Goal: Task Accomplishment & Management: Complete application form

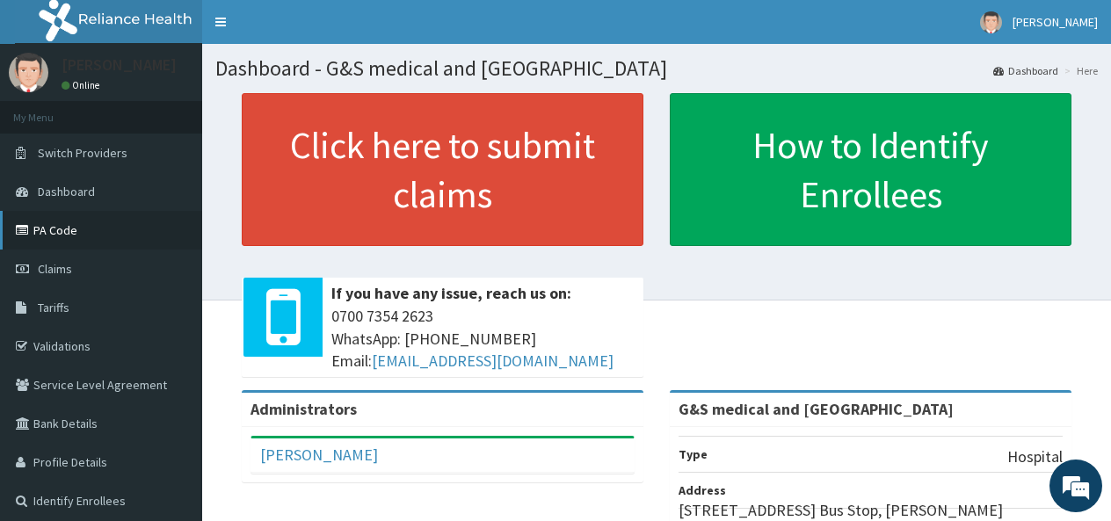
click at [92, 233] on link "PA Code" at bounding box center [101, 230] width 202 height 39
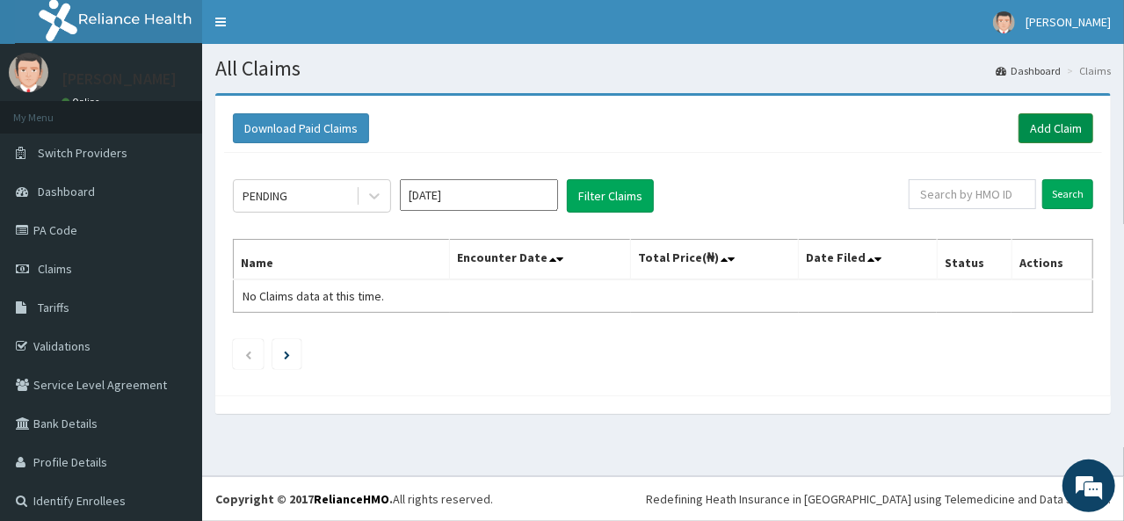
click at [1028, 124] on link "Add Claim" at bounding box center [1056, 128] width 75 height 30
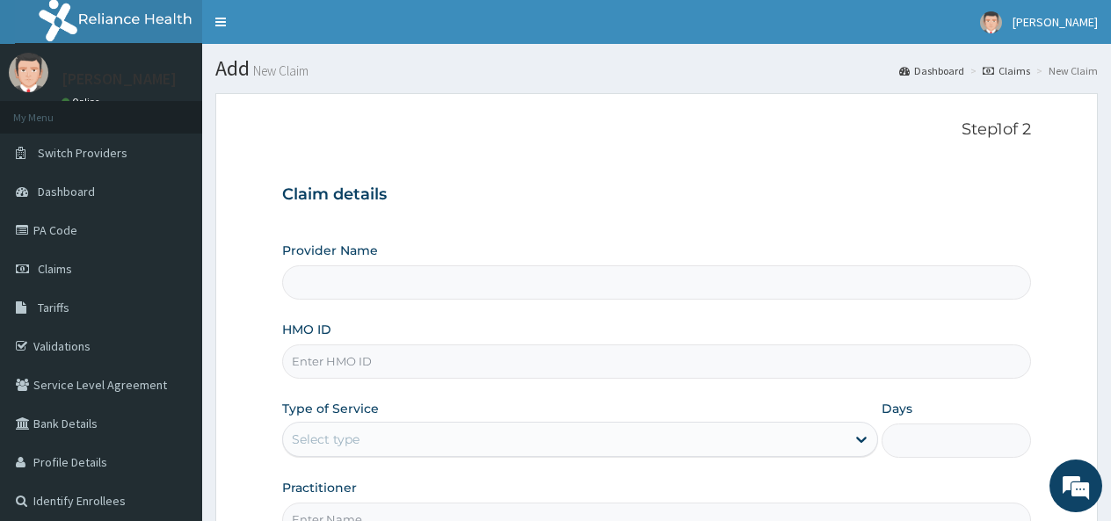
type input "G&S medical and [GEOGRAPHIC_DATA]"
click at [352, 367] on input "HMO ID" at bounding box center [656, 362] width 749 height 34
paste input "TPD/10011/A"
click at [320, 363] on input "TPD/10011/A" at bounding box center [656, 362] width 749 height 34
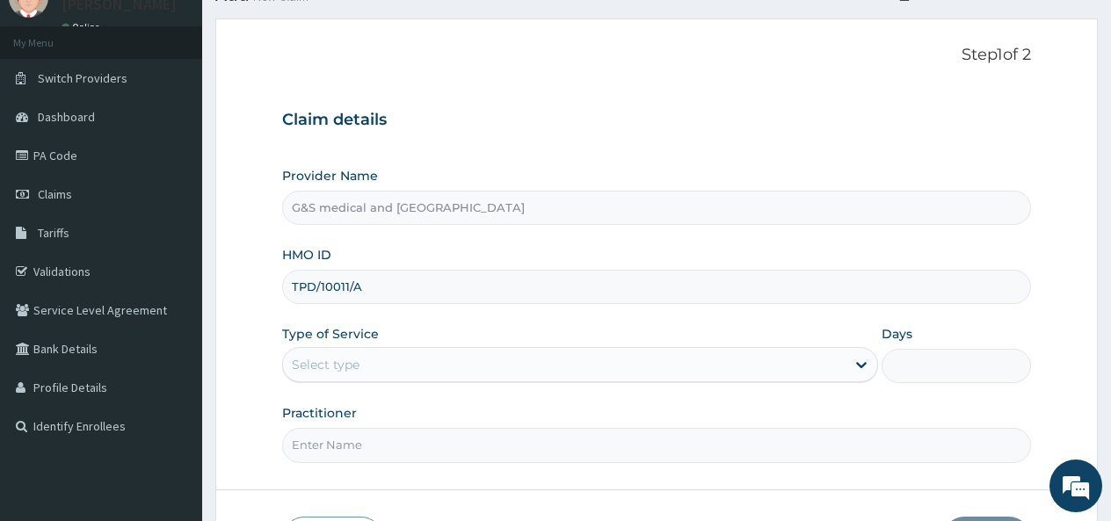
scroll to position [76, 0]
type input "TPD/10011/A"
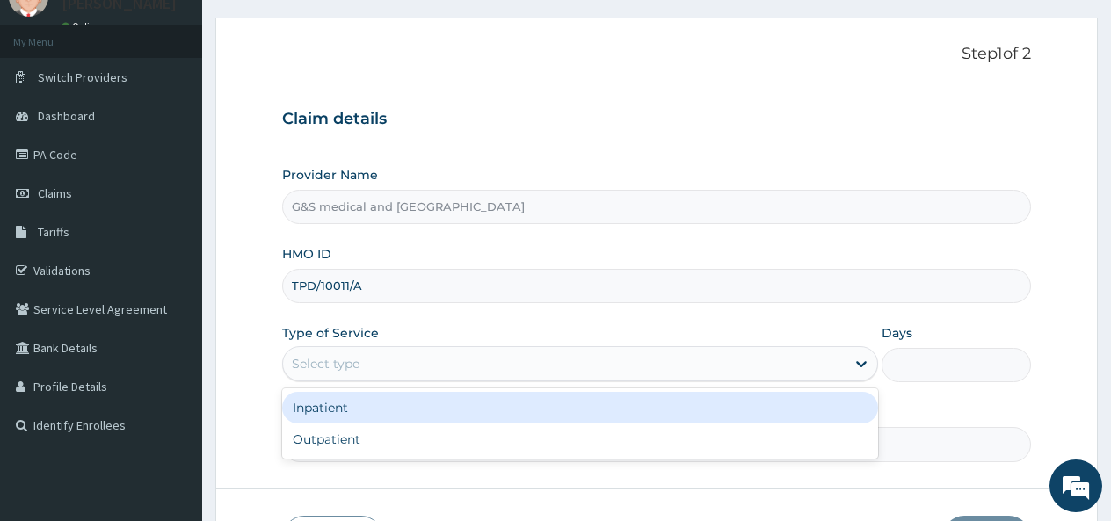
click at [373, 367] on div "Select type" at bounding box center [564, 364] width 563 height 28
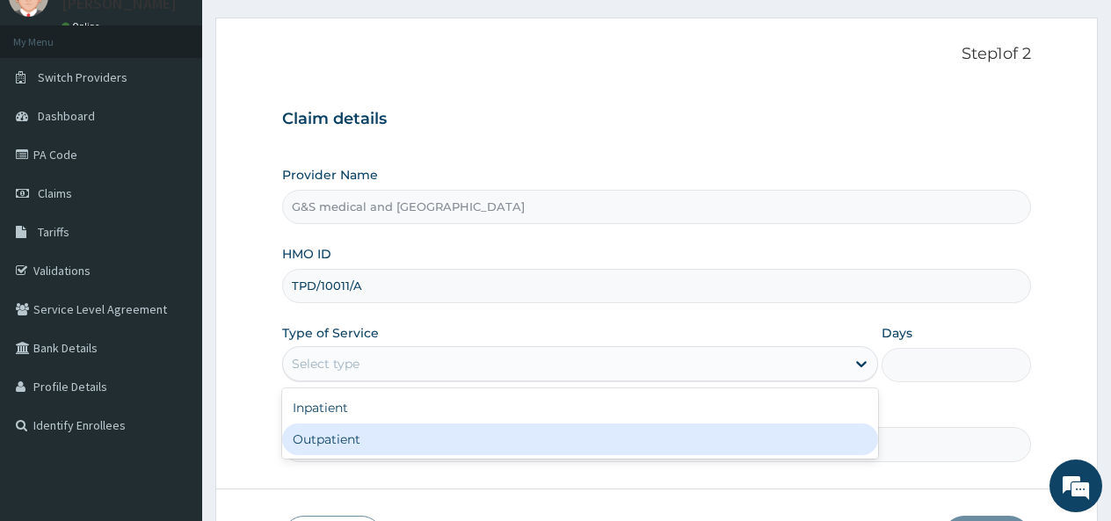
click at [318, 437] on div "Outpatient" at bounding box center [580, 440] width 596 height 32
type input "1"
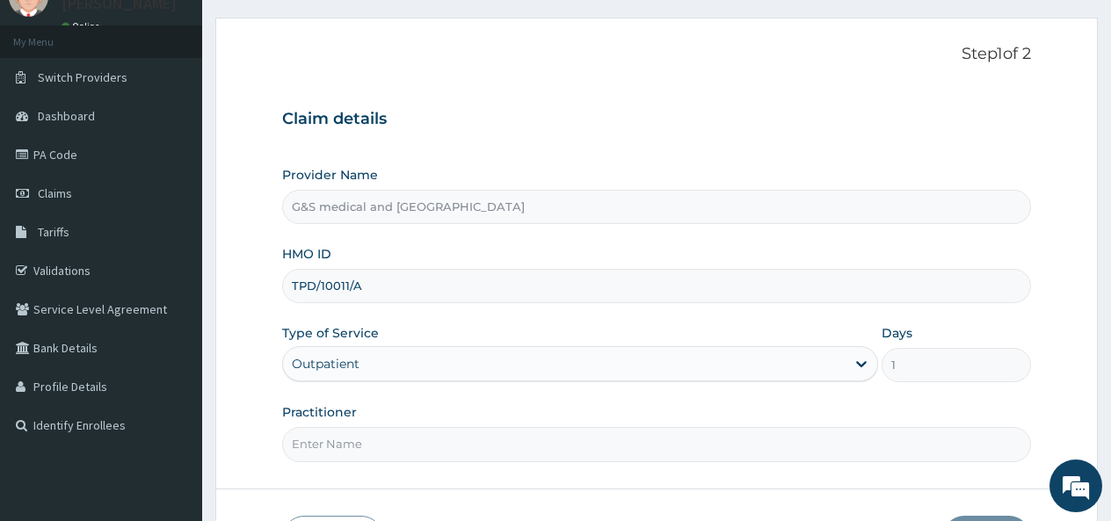
click at [329, 440] on input "Practitioner" at bounding box center [656, 444] width 749 height 34
type input "DR OGUNLEYE"
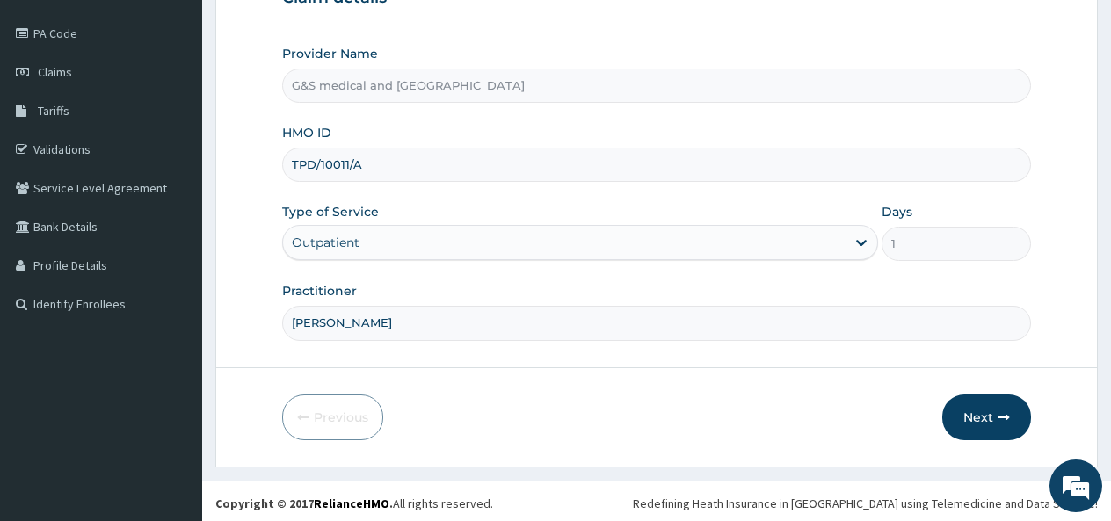
scroll to position [197, 0]
click at [979, 409] on button "Next" at bounding box center [986, 418] width 89 height 46
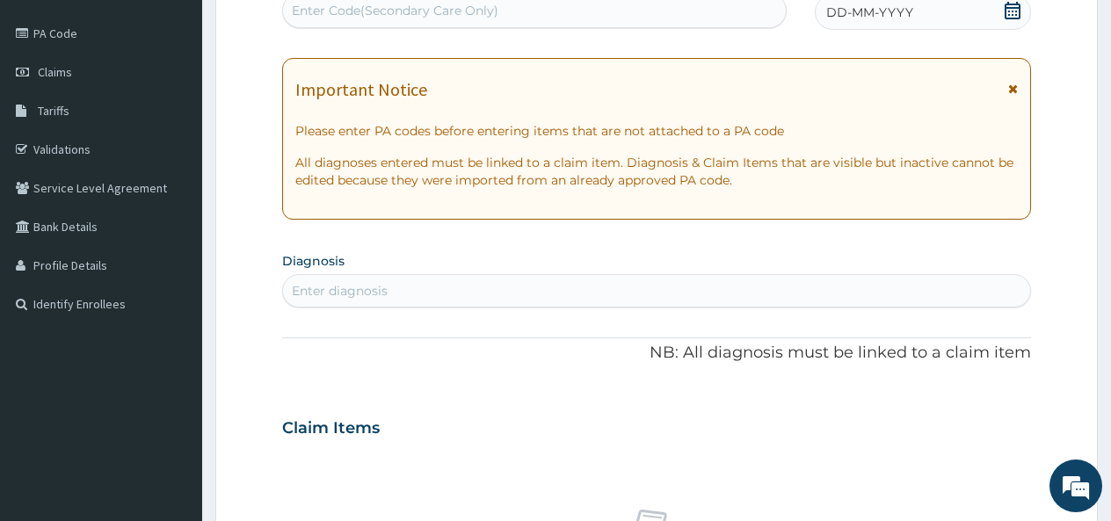
click at [558, 12] on div "Enter Code(Secondary Care Only)" at bounding box center [534, 10] width 503 height 28
paste input "PA/F04C67"
type input "PA/F04C67"
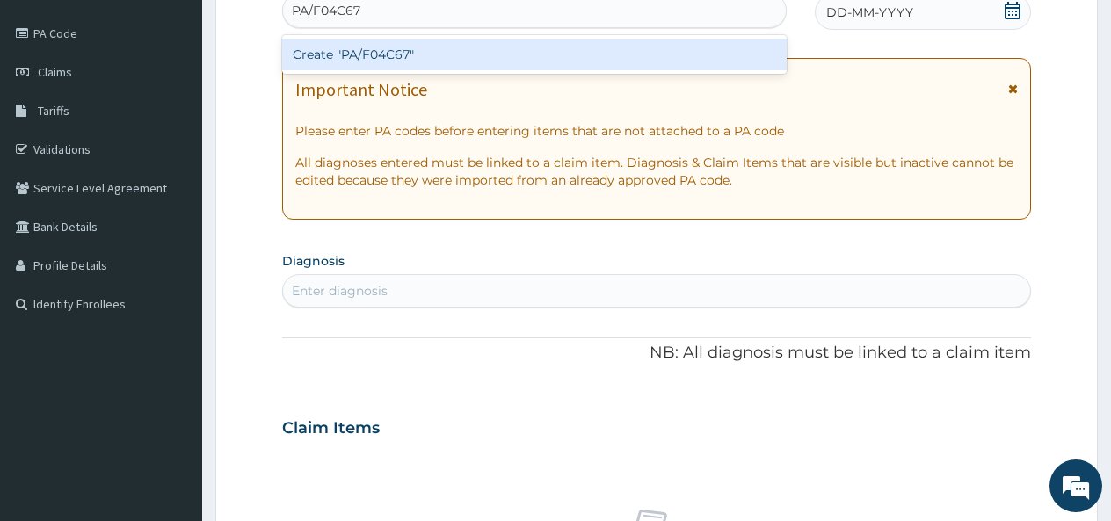
click at [359, 49] on div "Create "PA/F04C67"" at bounding box center [534, 55] width 505 height 32
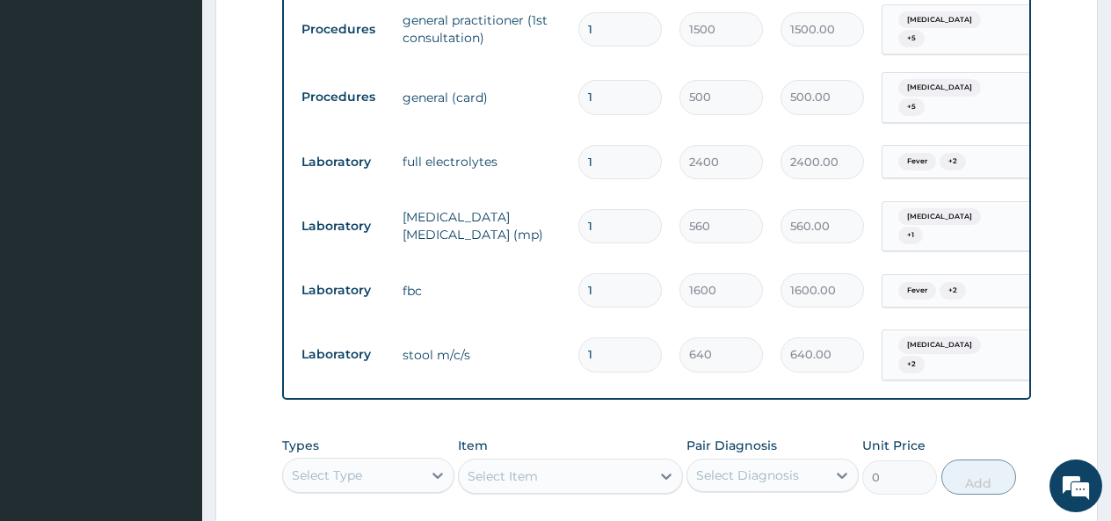
scroll to position [1831, 0]
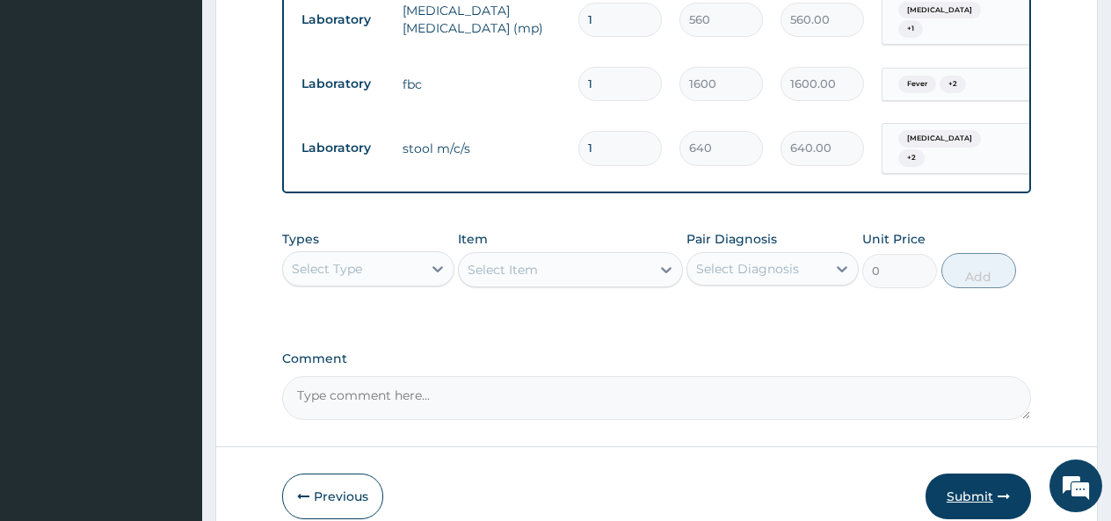
click at [973, 474] on button "Submit" at bounding box center [979, 497] width 106 height 46
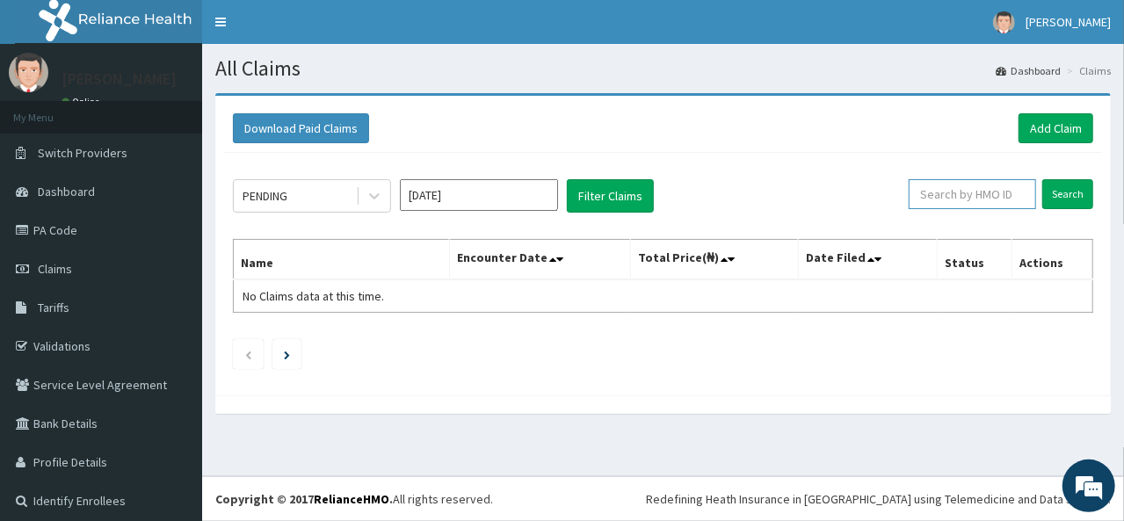
click at [962, 200] on input "text" at bounding box center [972, 194] width 127 height 30
paste input "TPD/10011/A"
click at [914, 194] on input "TPD/10011/A" at bounding box center [945, 194] width 113 height 30
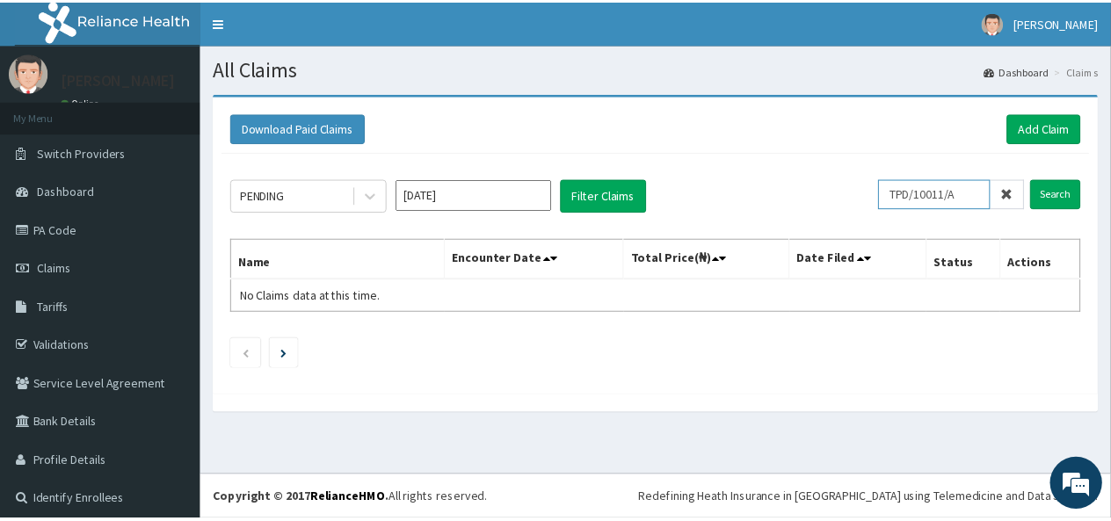
scroll to position [0, 0]
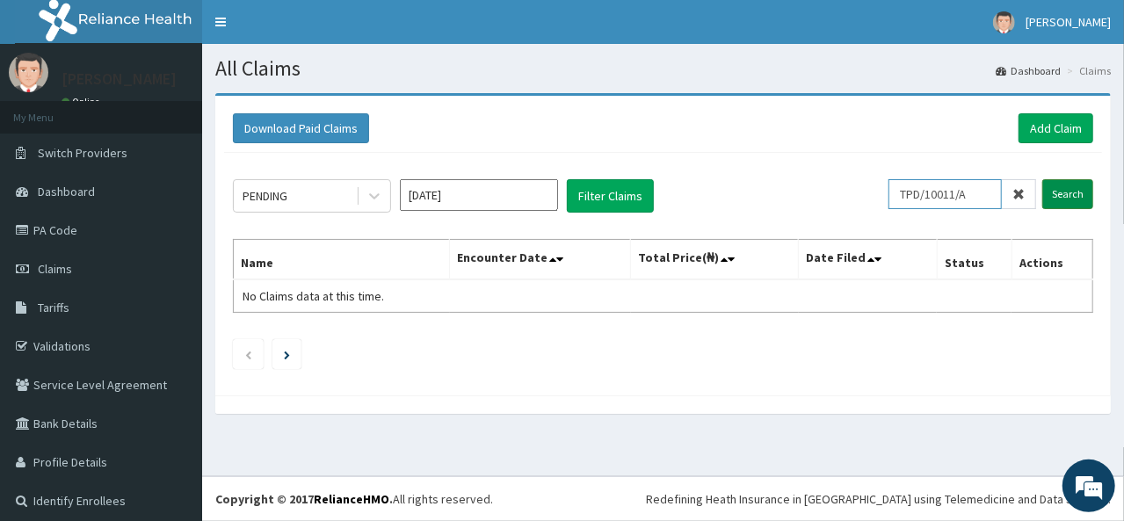
type input "TPD/10011/A"
click at [1069, 194] on input "Search" at bounding box center [1068, 194] width 51 height 30
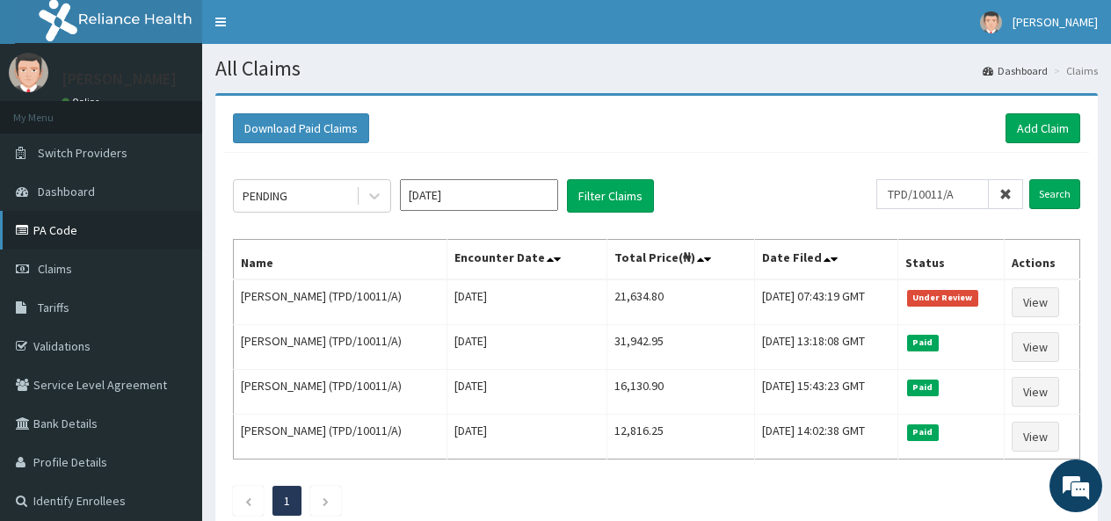
click at [65, 237] on link "PA Code" at bounding box center [101, 230] width 202 height 39
